Goal: Task Accomplishment & Management: Manage account settings

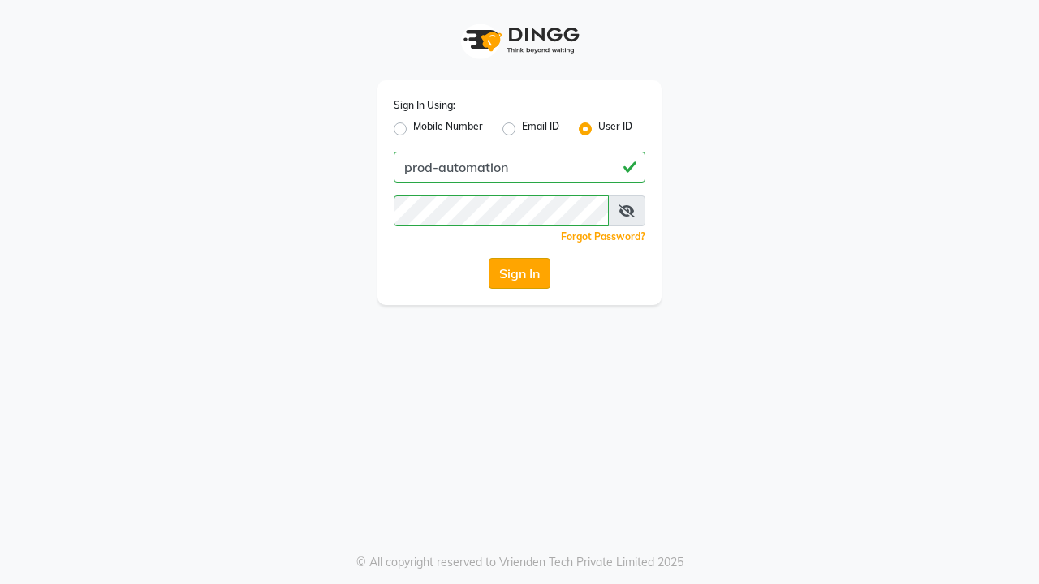
click at [519, 273] on button "Sign In" at bounding box center [520, 273] width 62 height 31
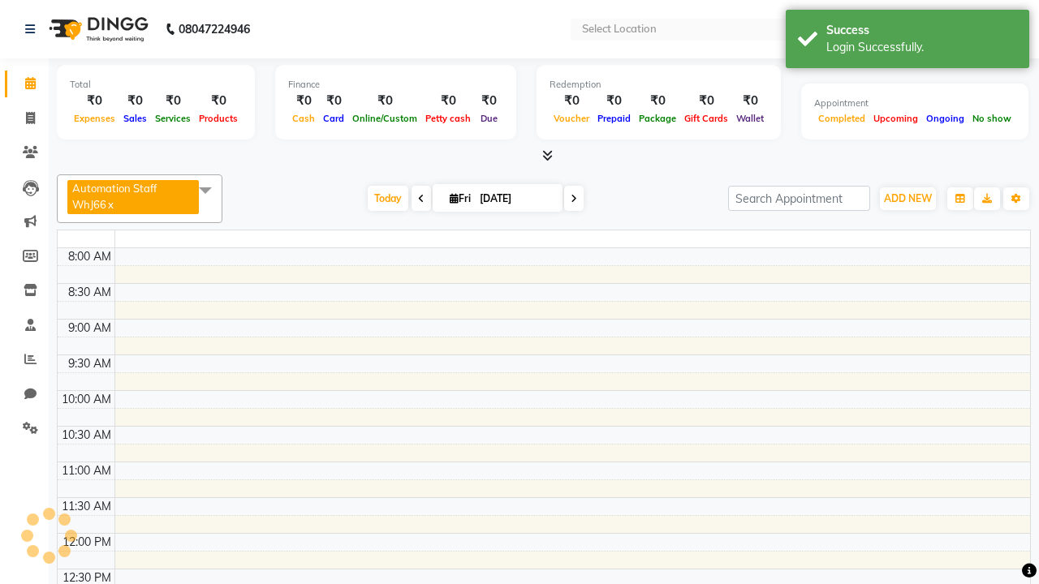
select select "en"
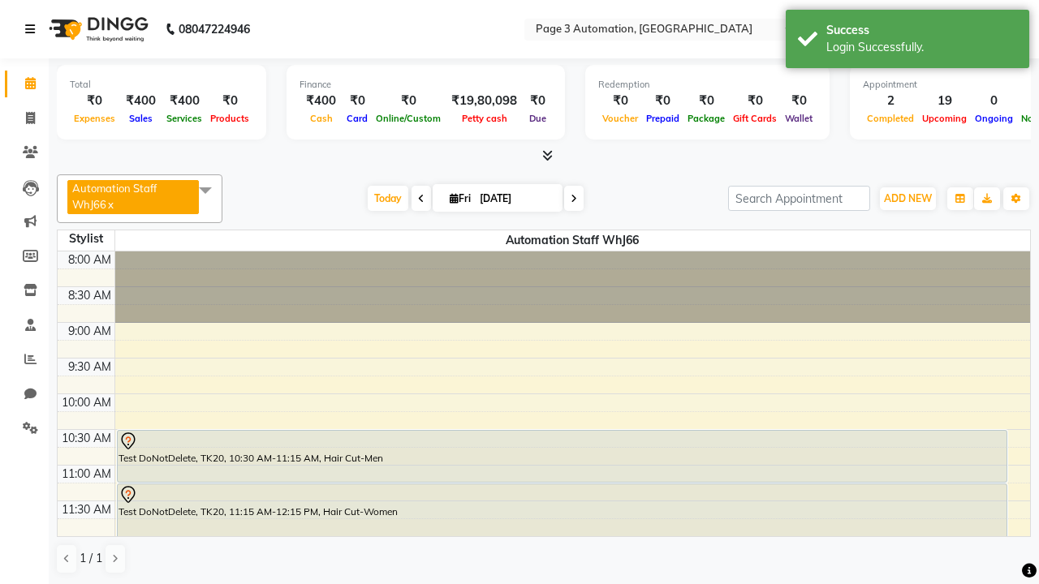
click at [33, 29] on icon at bounding box center [30, 29] width 10 height 11
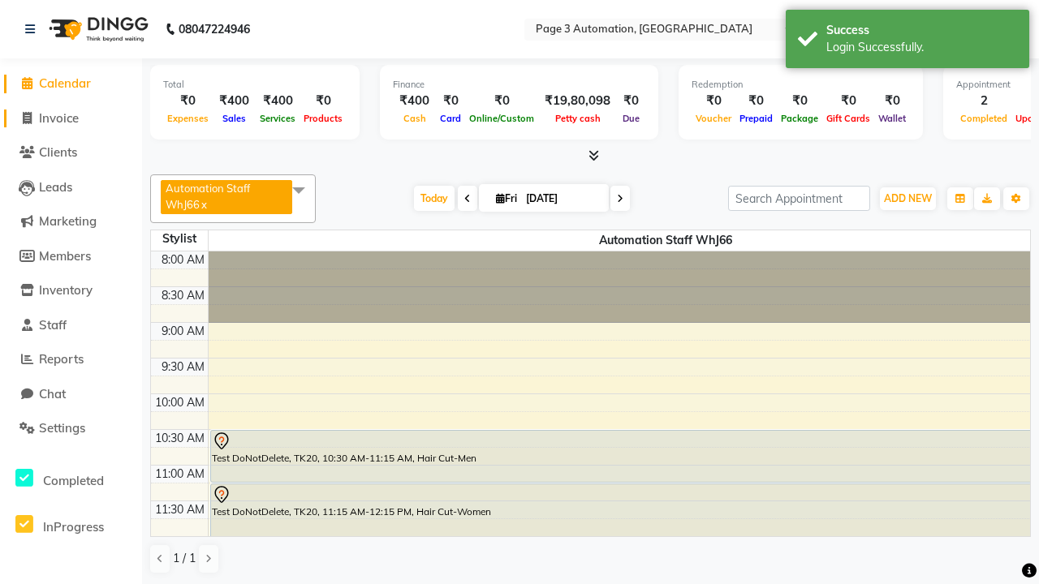
click at [71, 118] on span "Invoice" at bounding box center [59, 117] width 40 height 15
select select "2774"
select select "service"
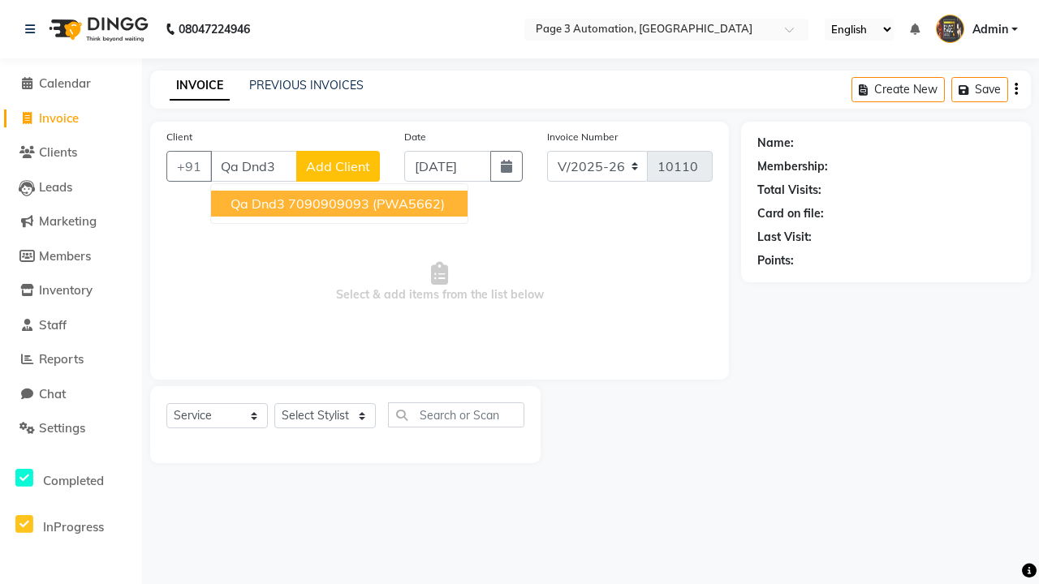
click at [341, 204] on ngb-highlight "7090909093" at bounding box center [328, 204] width 81 height 16
type input "7090909093"
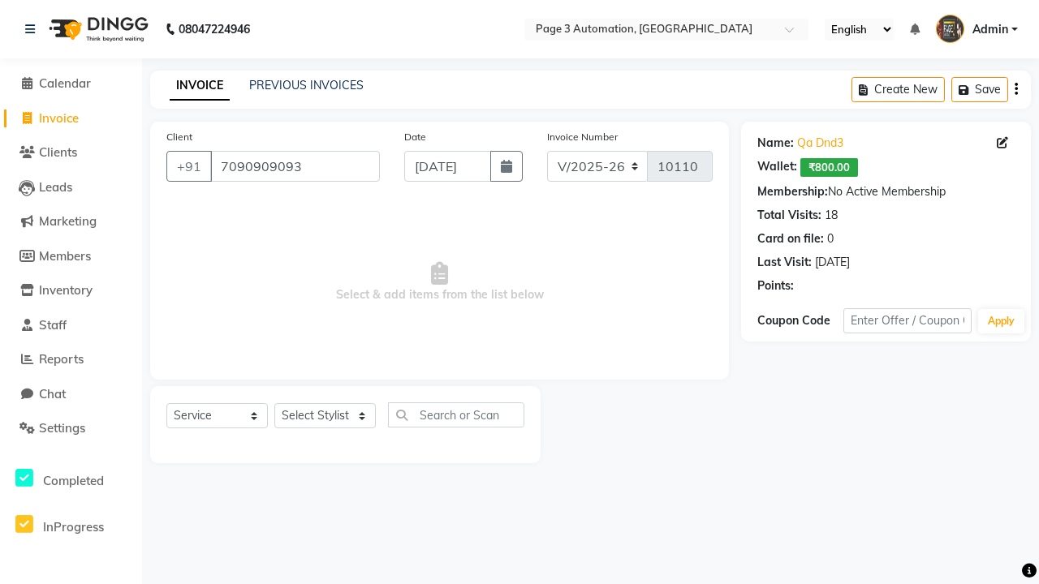
select select "71572"
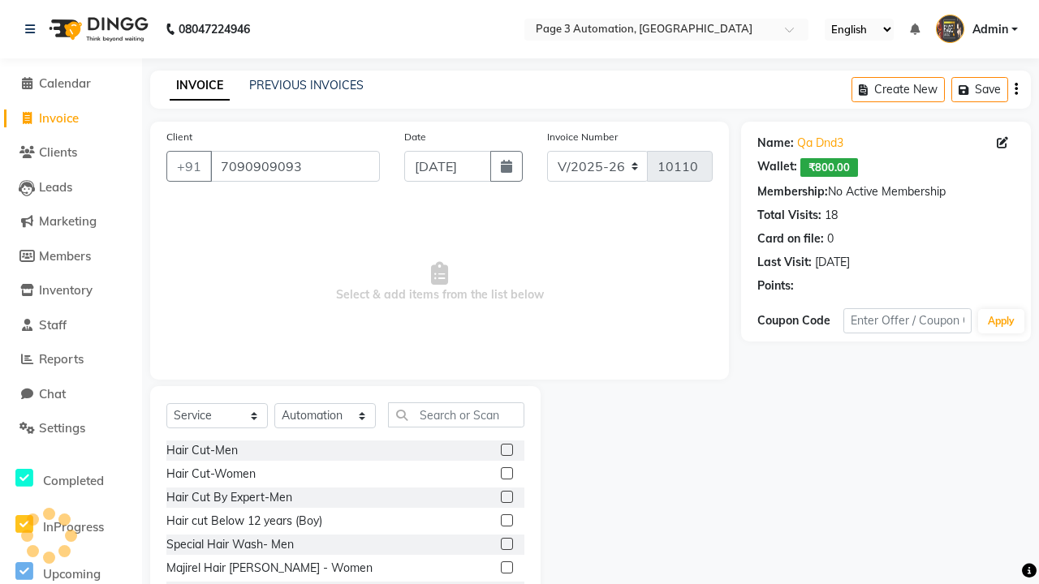
click at [506, 450] on label at bounding box center [507, 450] width 12 height 12
click at [506, 450] on input "checkbox" at bounding box center [506, 451] width 11 height 11
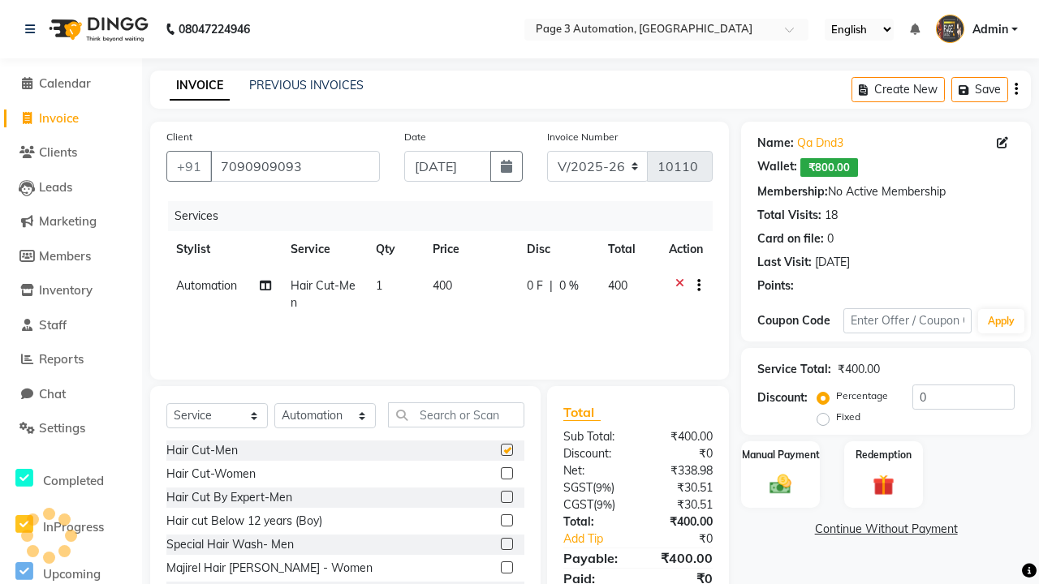
checkbox input "false"
click at [780, 454] on label "Manual Payment" at bounding box center [780, 453] width 81 height 15
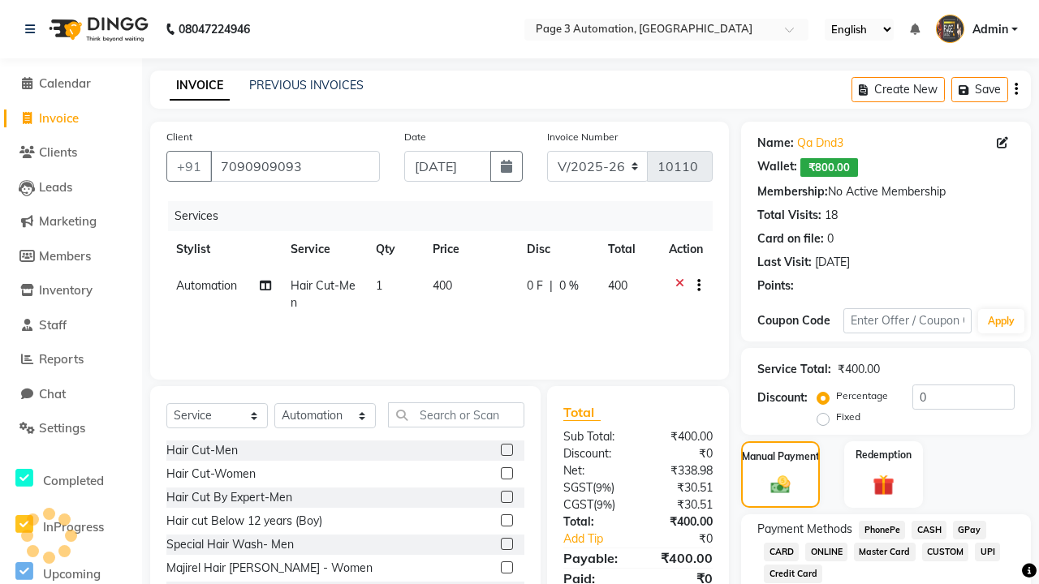
click at [928, 530] on span "CASH" at bounding box center [928, 530] width 35 height 19
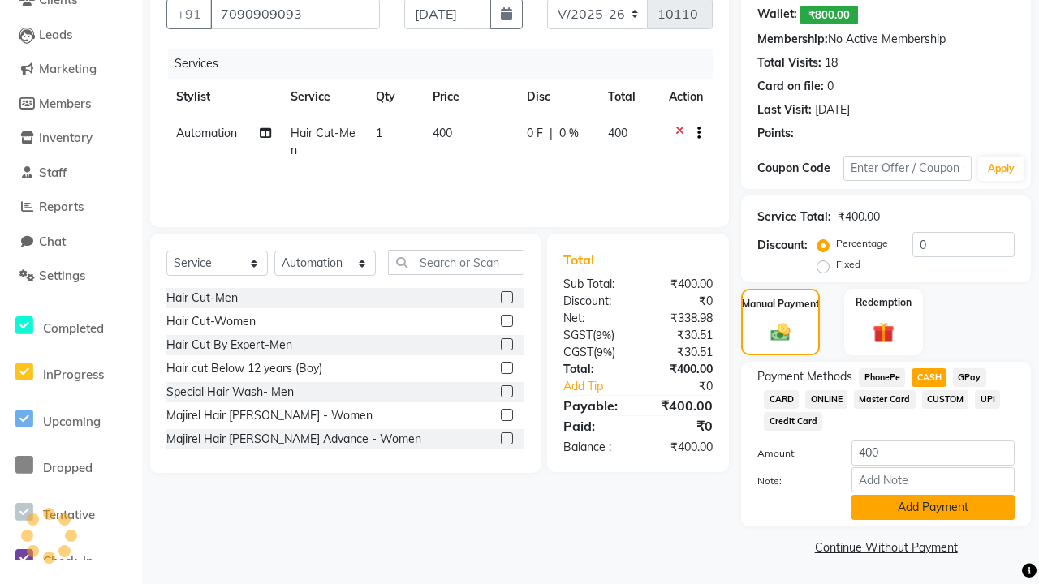
click at [932, 507] on button "Add Payment" at bounding box center [932, 507] width 163 height 25
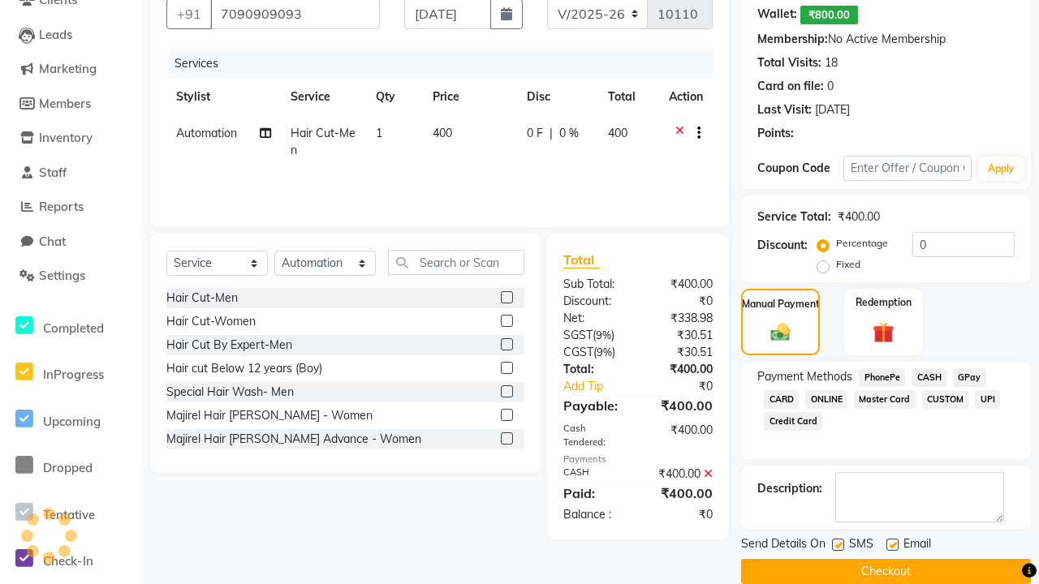
click at [838, 545] on label at bounding box center [838, 545] width 12 height 12
click at [838, 545] on input "checkbox" at bounding box center [837, 546] width 11 height 11
checkbox input "false"
click at [892, 545] on label at bounding box center [892, 545] width 12 height 12
click at [892, 545] on input "checkbox" at bounding box center [891, 546] width 11 height 11
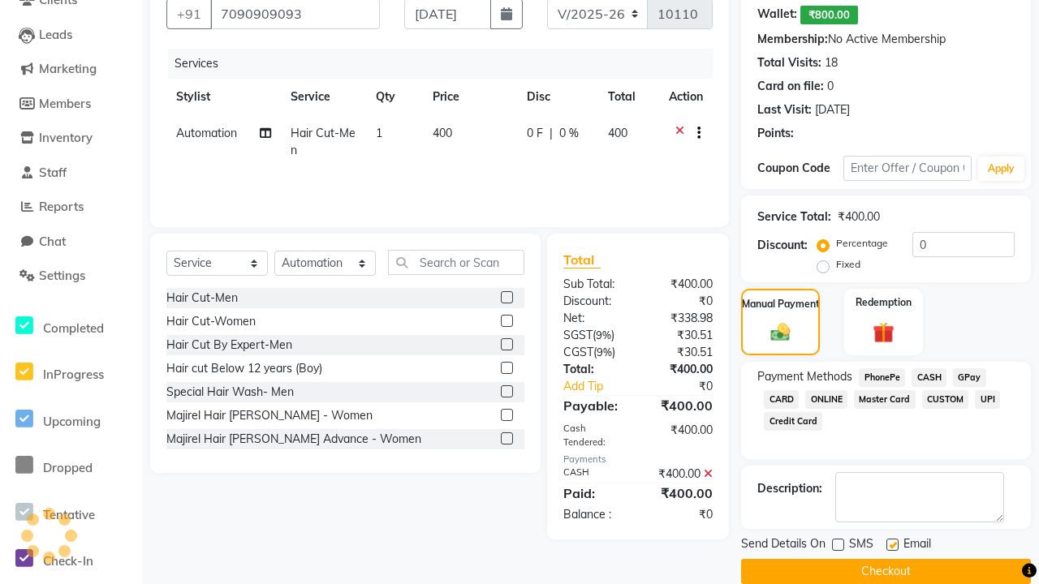
checkbox input "false"
click at [885, 571] on button "Checkout" at bounding box center [886, 571] width 290 height 25
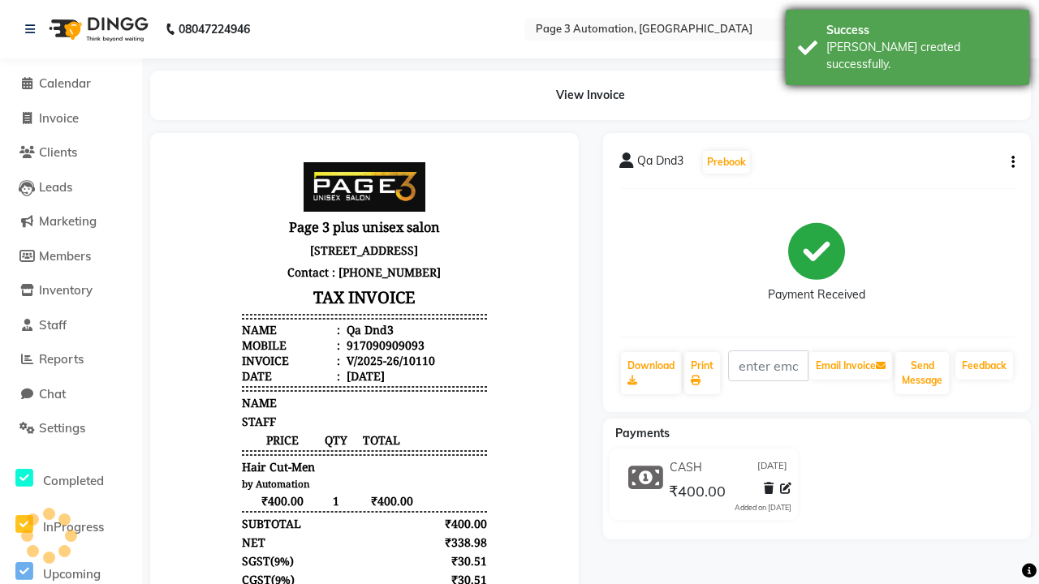
click at [907, 41] on div "[PERSON_NAME] created successfully." at bounding box center [921, 56] width 191 height 34
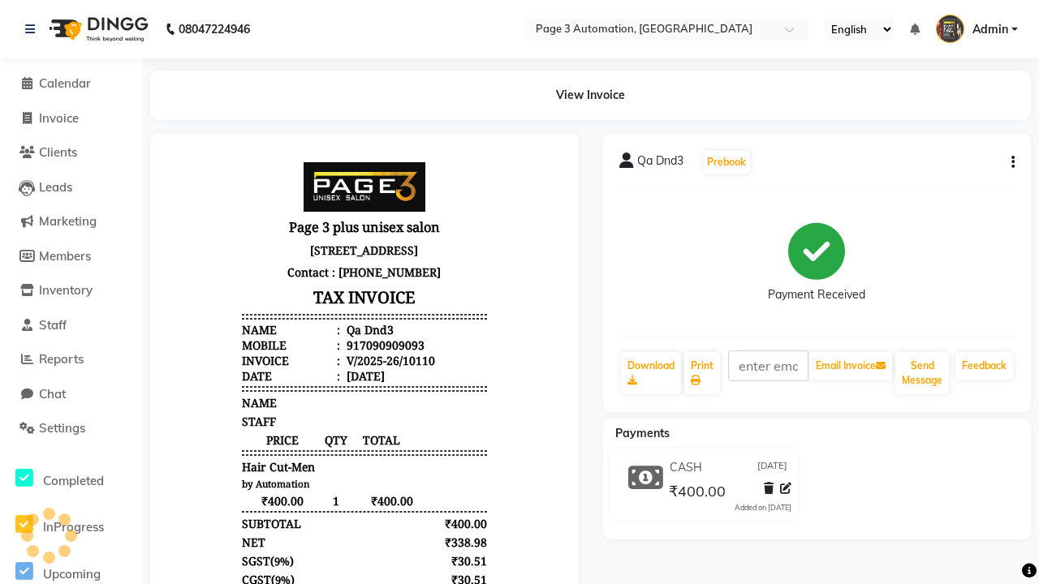
click at [1010, 162] on button "button" at bounding box center [1010, 162] width 10 height 17
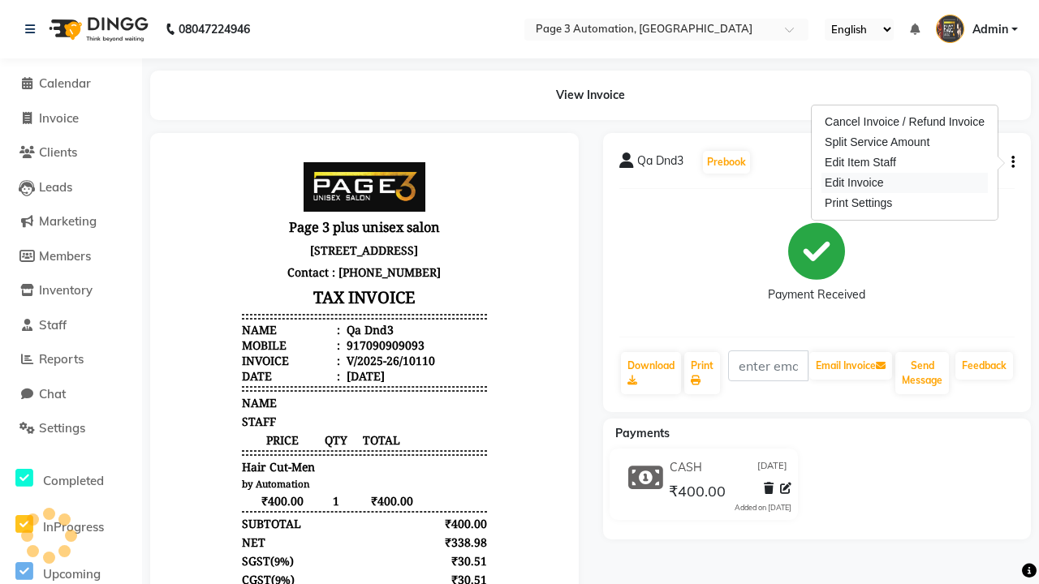
click at [904, 183] on div "Edit Invoice" at bounding box center [904, 183] width 166 height 20
select select "service"
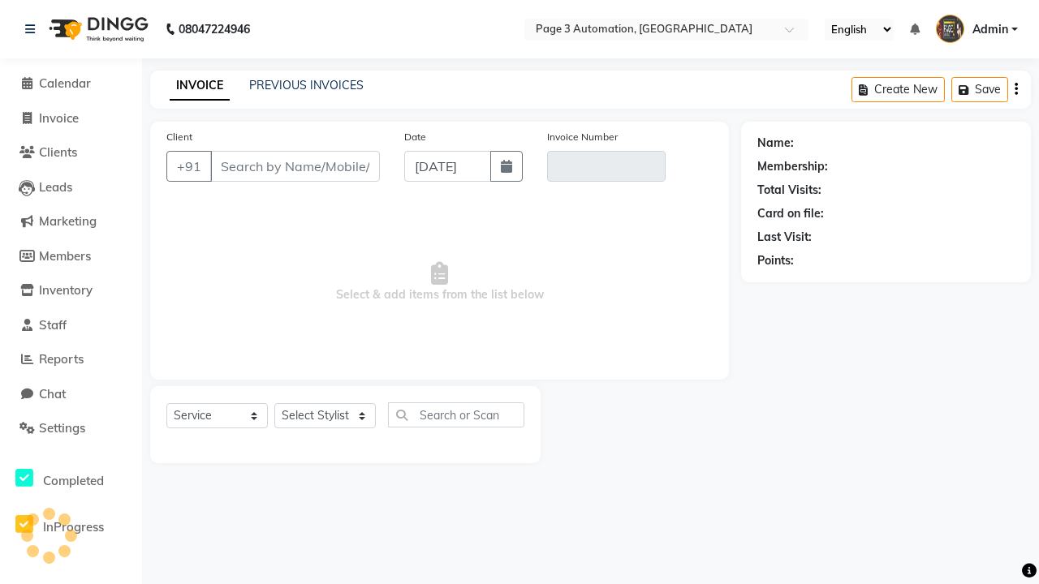
type input "7090909093"
type input "V/2025-26/10110"
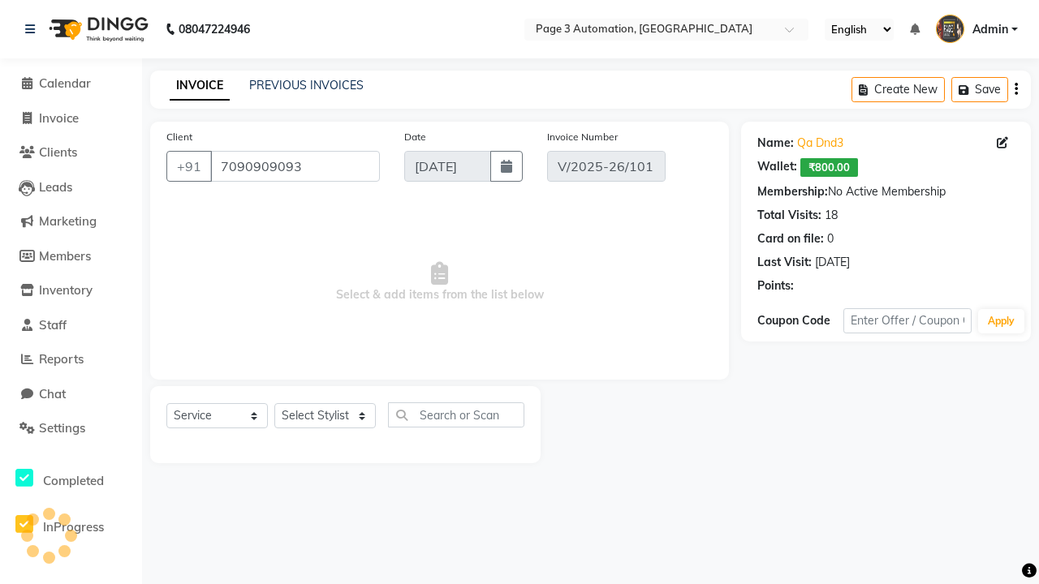
select select "71572"
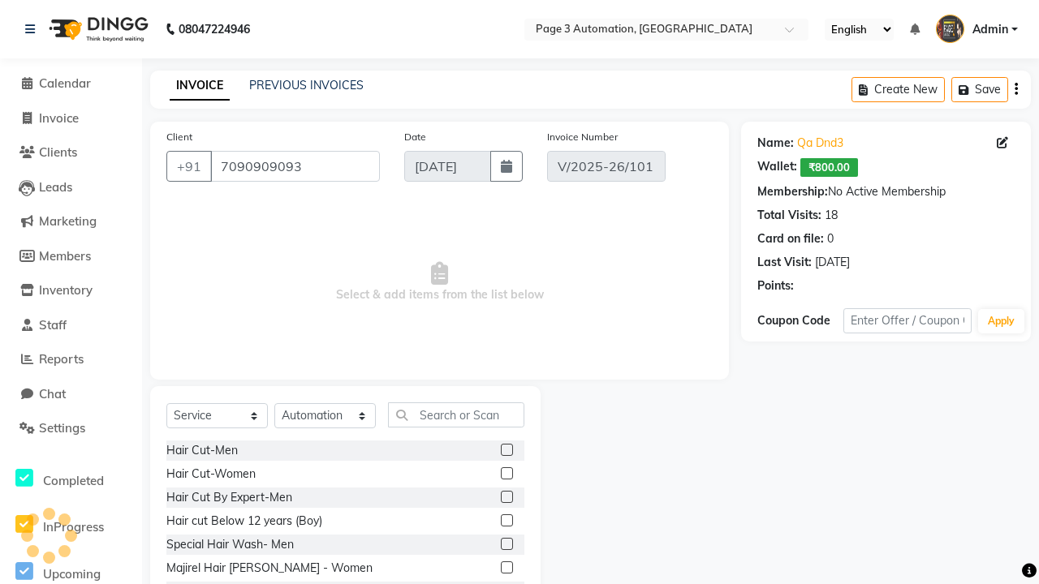
click at [506, 497] on label at bounding box center [507, 497] width 12 height 12
click at [506, 497] on input "checkbox" at bounding box center [506, 498] width 11 height 11
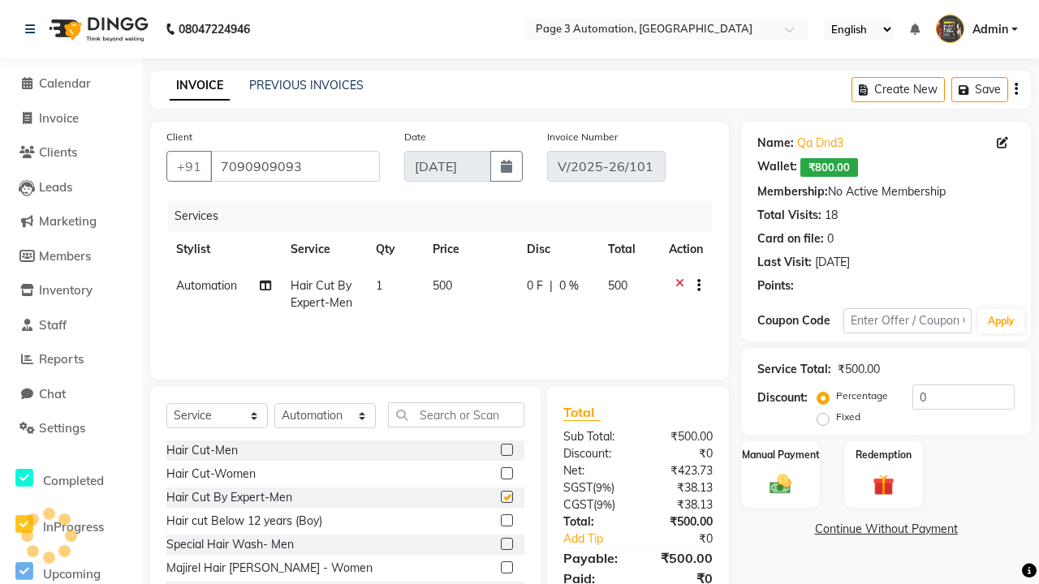
checkbox input "false"
select select "select"
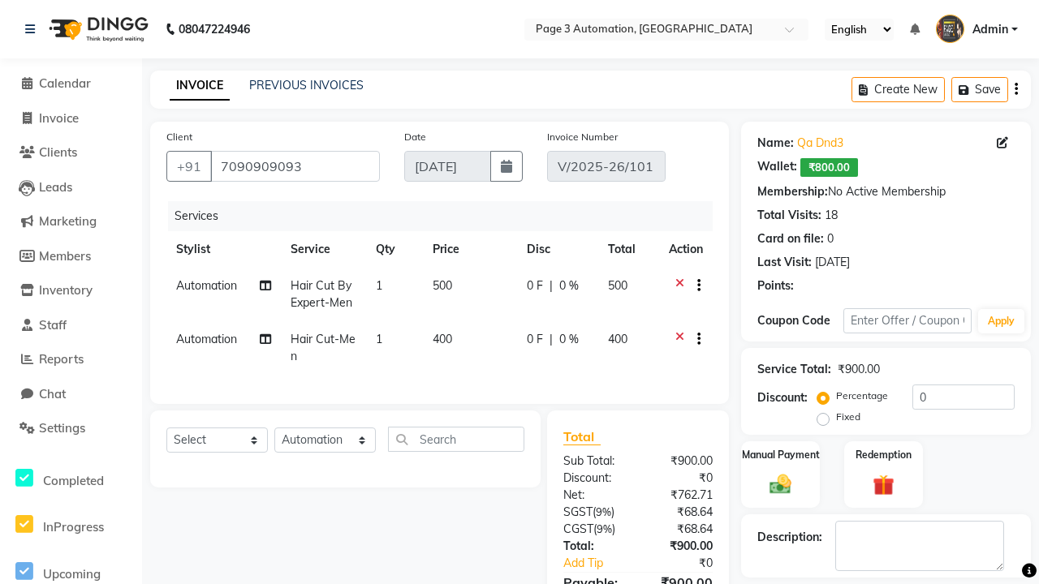
scroll to position [25, 0]
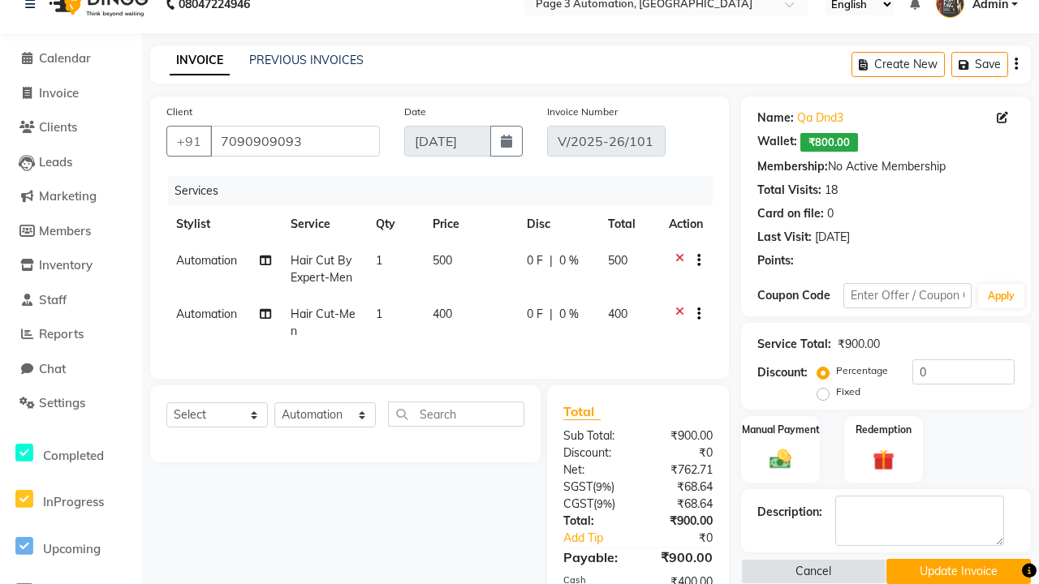
click at [958, 571] on button "Update Invoice" at bounding box center [958, 571] width 144 height 25
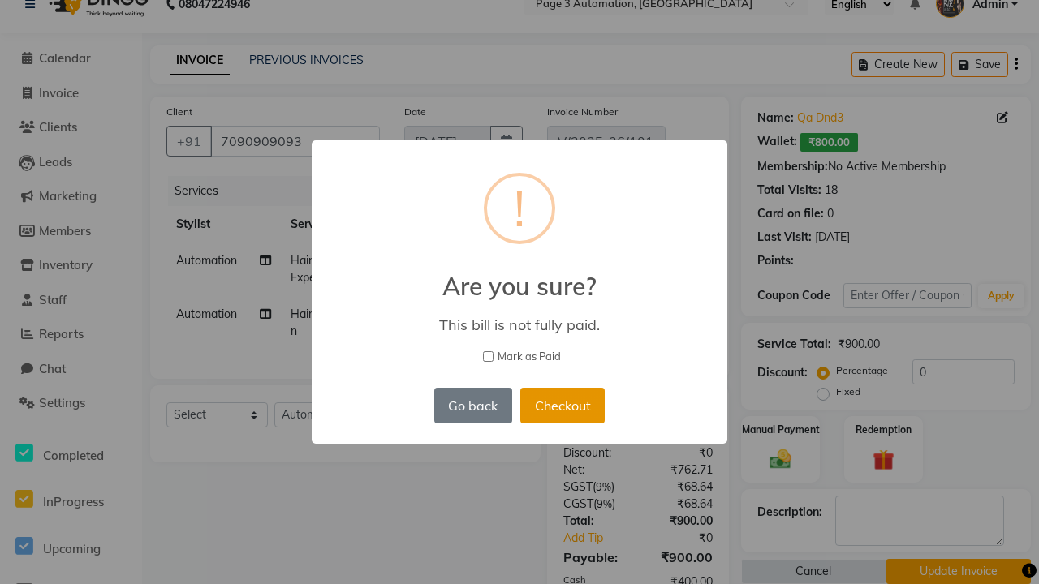
click at [562, 405] on button "Checkout" at bounding box center [562, 406] width 84 height 36
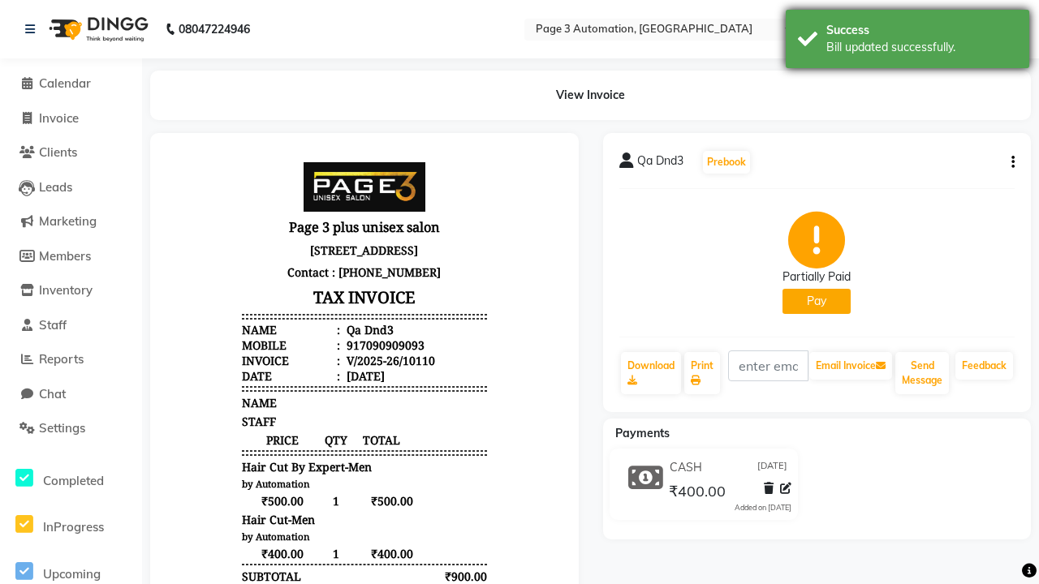
click at [907, 41] on div "Bill updated successfully." at bounding box center [921, 47] width 191 height 17
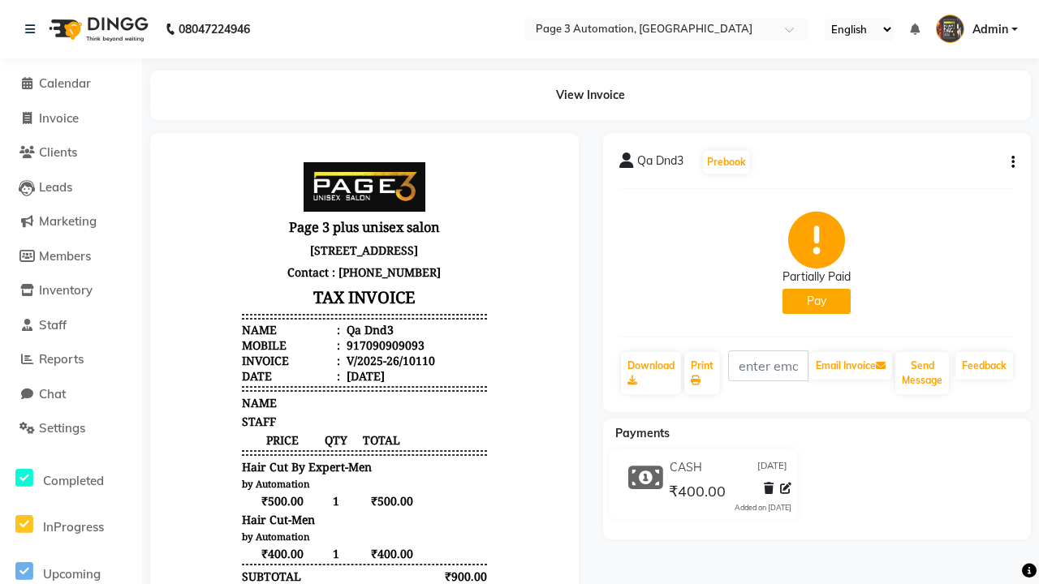
scroll to position [0, 4]
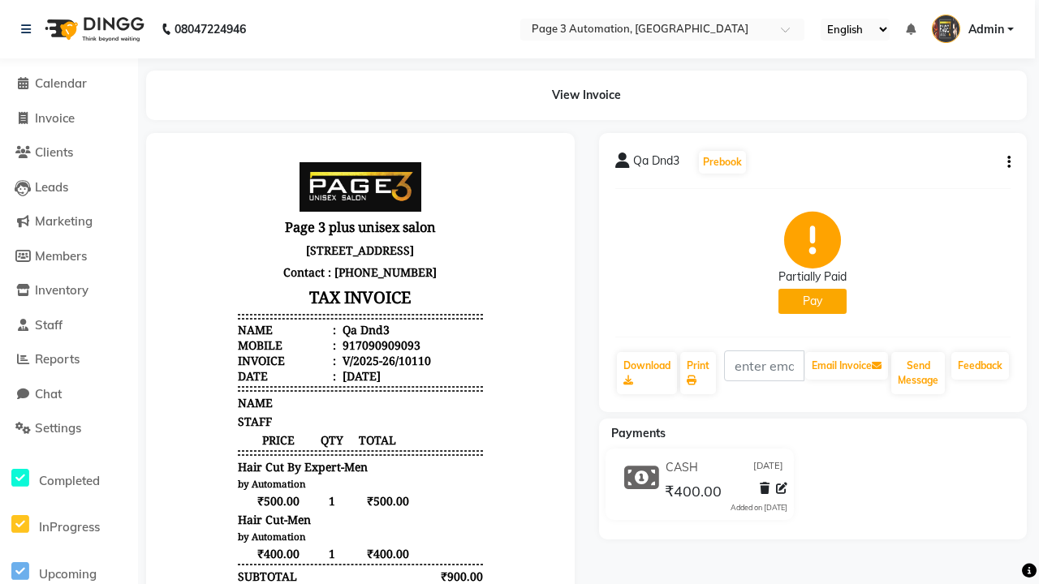
click at [1006, 162] on button "button" at bounding box center [1006, 162] width 10 height 17
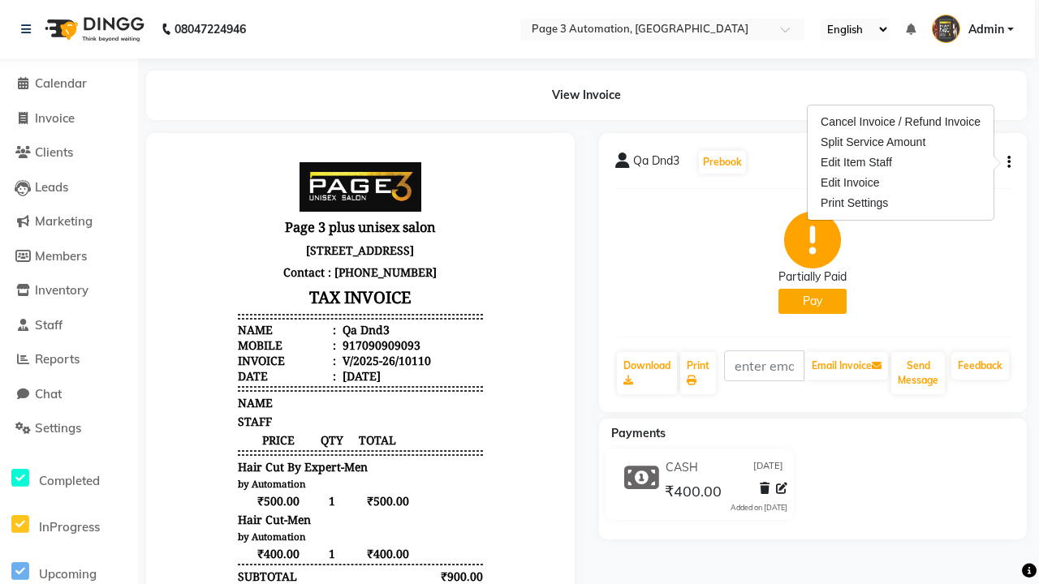
scroll to position [16, 0]
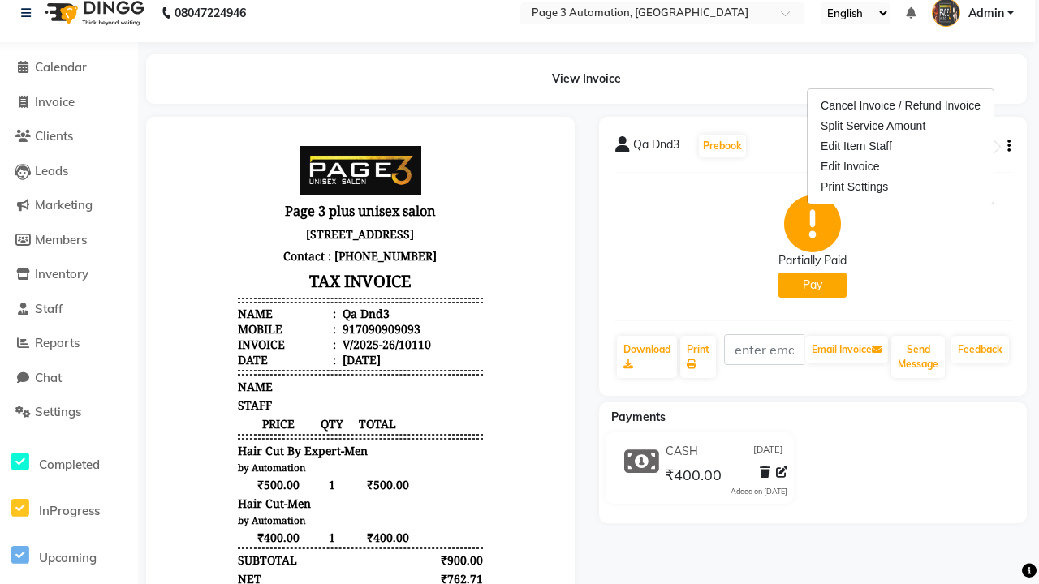
click at [972, 29] on nav "08047224946 Select Location × Page 3 Automation, [GEOGRAPHIC_DATA] English ENGL…" at bounding box center [515, 13] width 1039 height 58
click at [900, 106] on div "Cancel Invoice / Refund Invoice" at bounding box center [900, 106] width 166 height 20
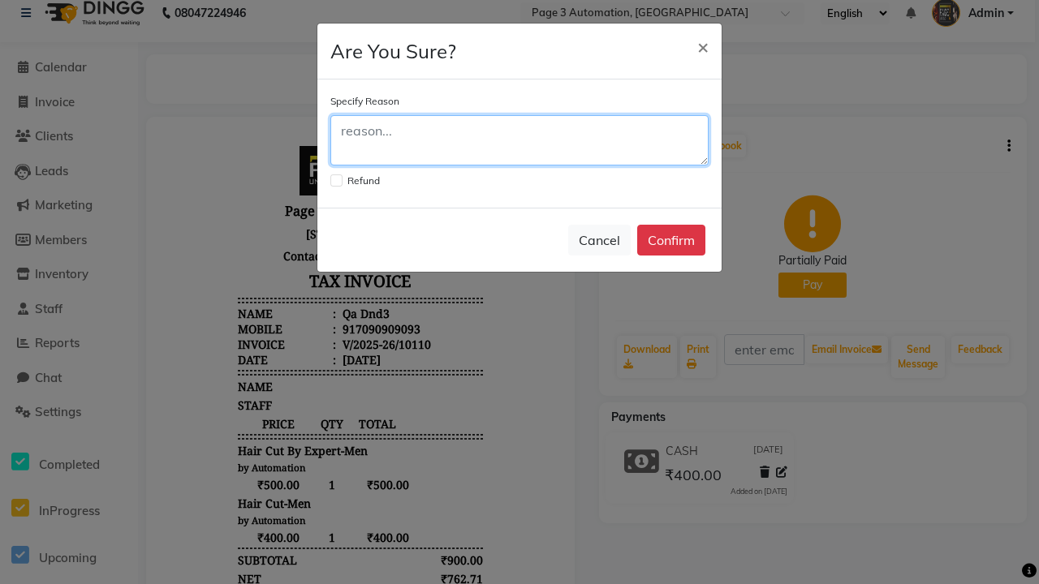
click at [519, 140] on textarea at bounding box center [519, 140] width 378 height 50
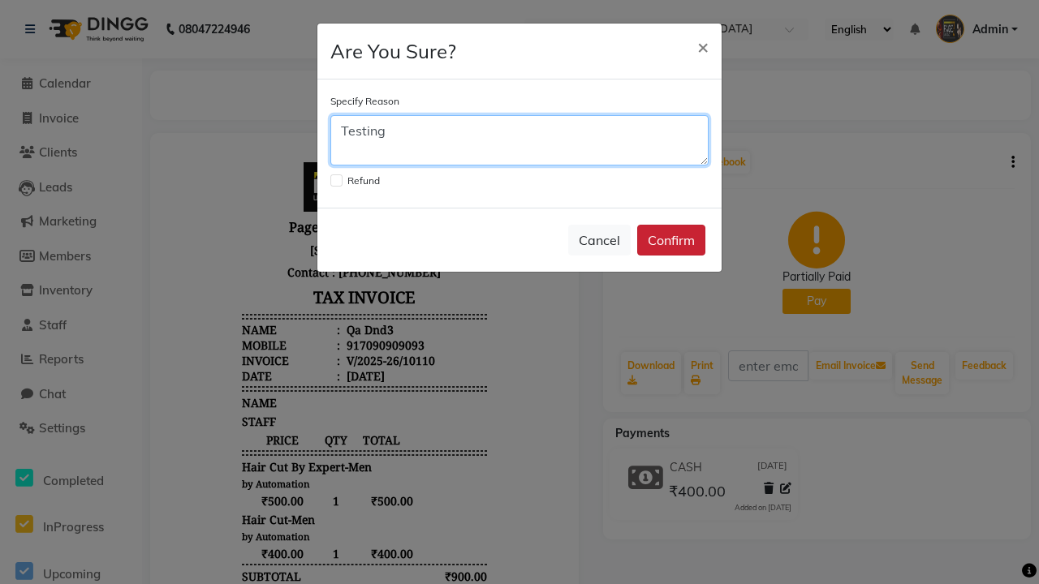
type textarea "Testing"
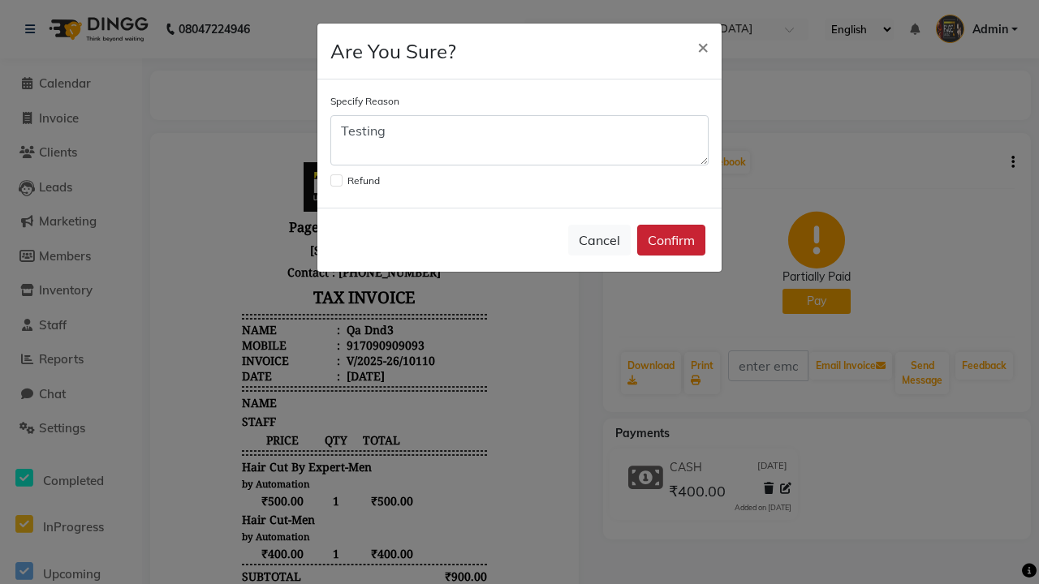
click at [671, 240] on button "Confirm" at bounding box center [671, 240] width 68 height 31
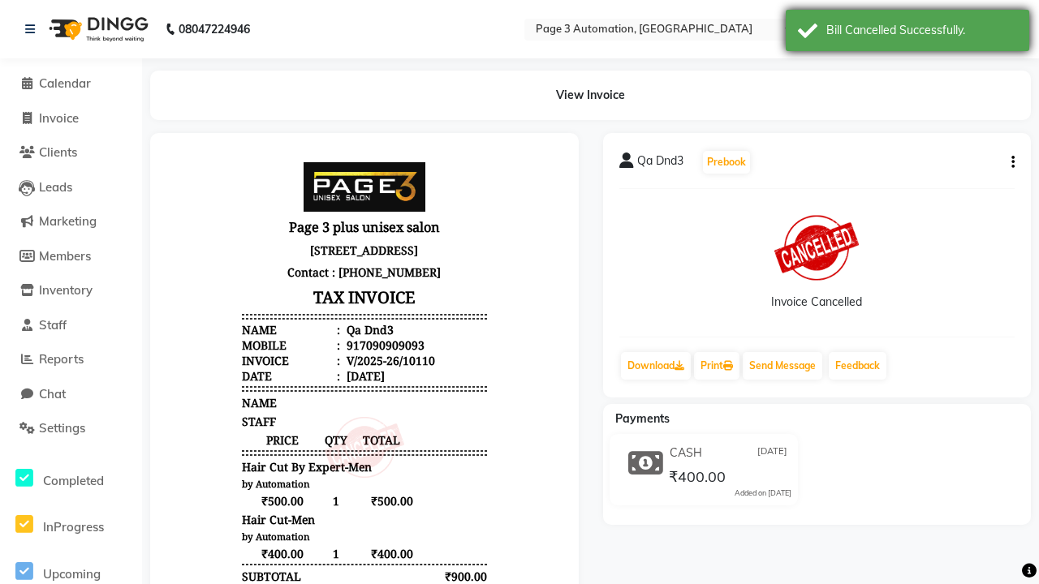
click at [907, 32] on div "Bill Cancelled Successfully." at bounding box center [921, 30] width 191 height 17
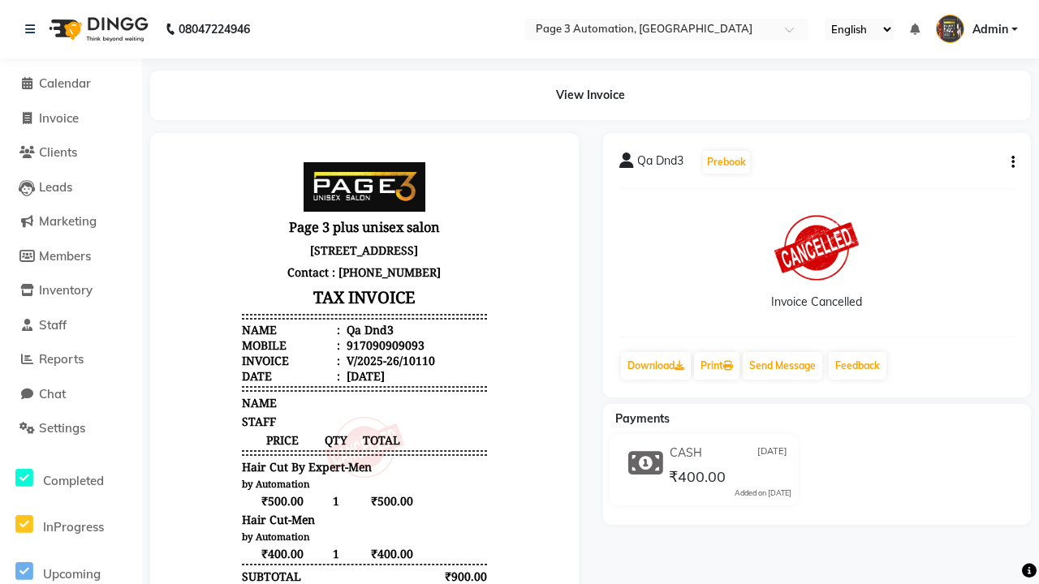
scroll to position [0, 4]
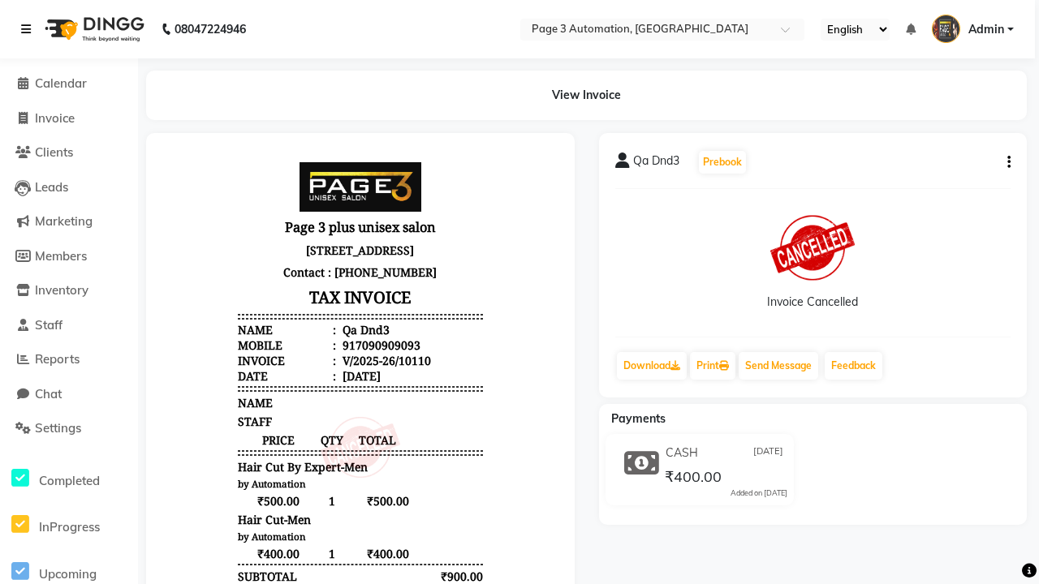
click at [29, 29] on icon at bounding box center [26, 29] width 10 height 11
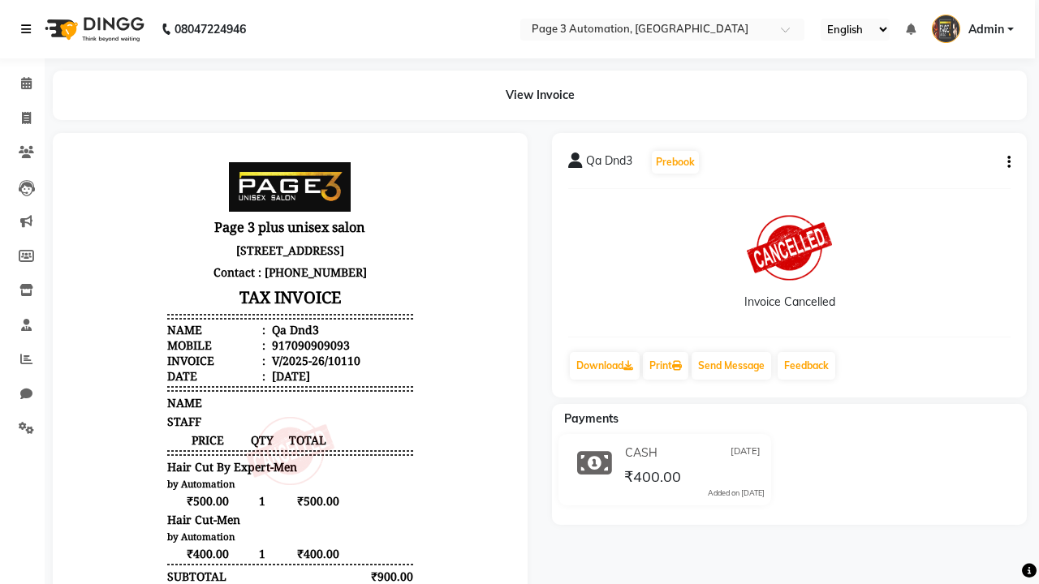
click at [972, 29] on nav "08047224946 Select Location × Page 3 Automation, [GEOGRAPHIC_DATA] English ENGL…" at bounding box center [515, 29] width 1039 height 58
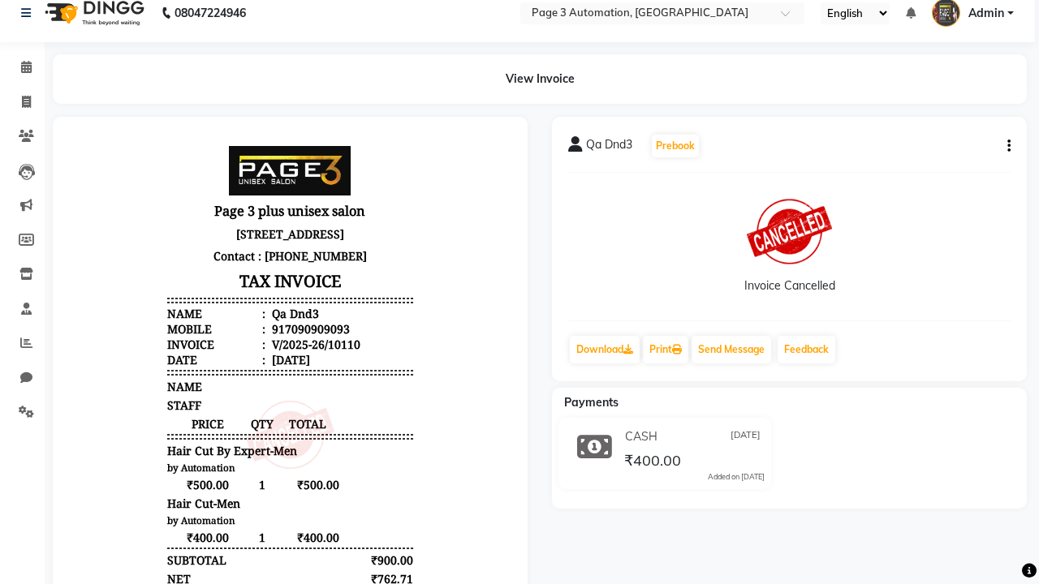
click at [972, 13] on span "Admin" at bounding box center [986, 13] width 36 height 17
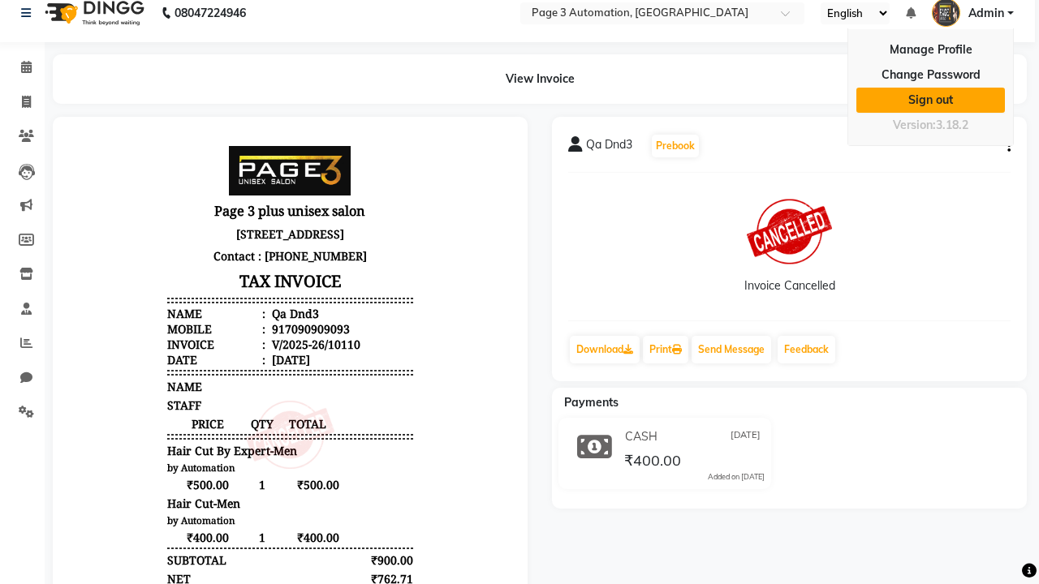
click at [930, 100] on link "Sign out" at bounding box center [930, 100] width 149 height 25
